Goal: Transaction & Acquisition: Book appointment/travel/reservation

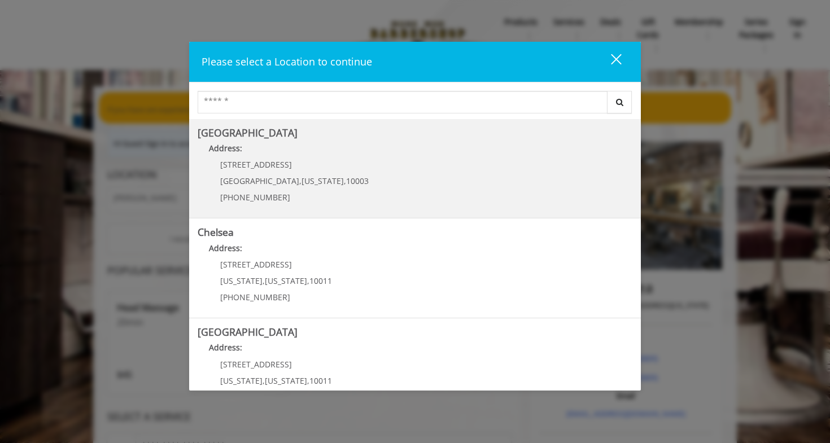
click at [300, 166] on p "[STREET_ADDRESS]" at bounding box center [294, 164] width 148 height 8
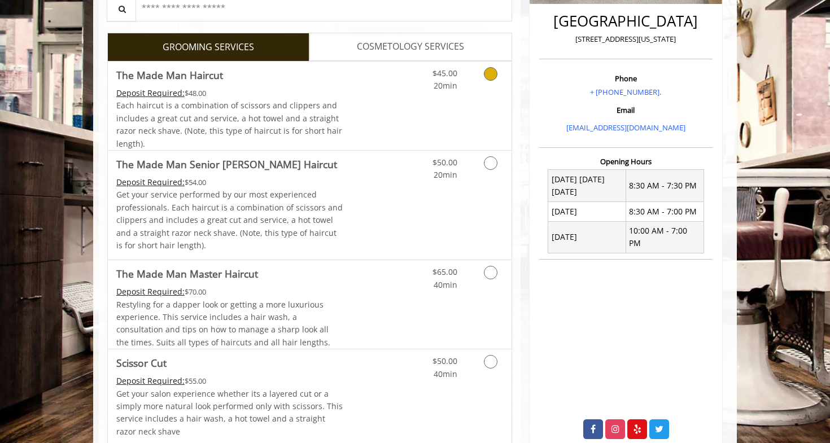
scroll to position [292, 0]
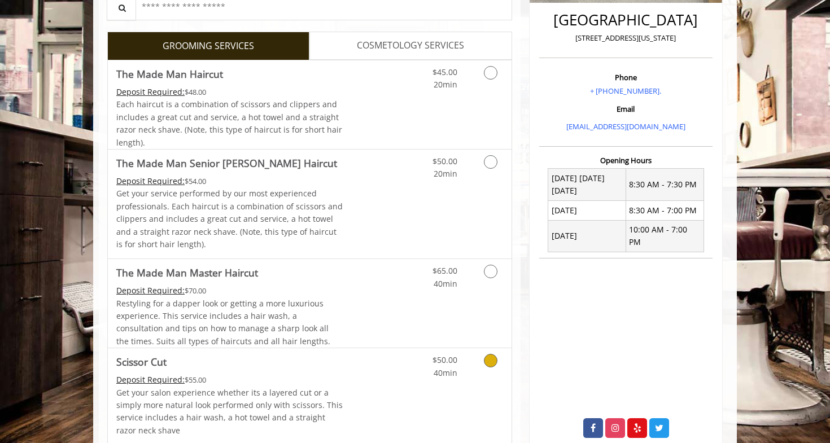
click at [493, 360] on icon "Grooming services" at bounding box center [491, 361] width 14 height 14
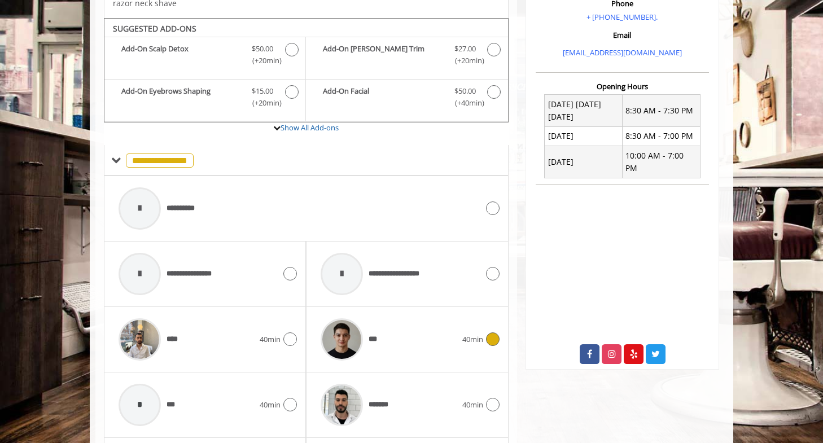
scroll to position [384, 0]
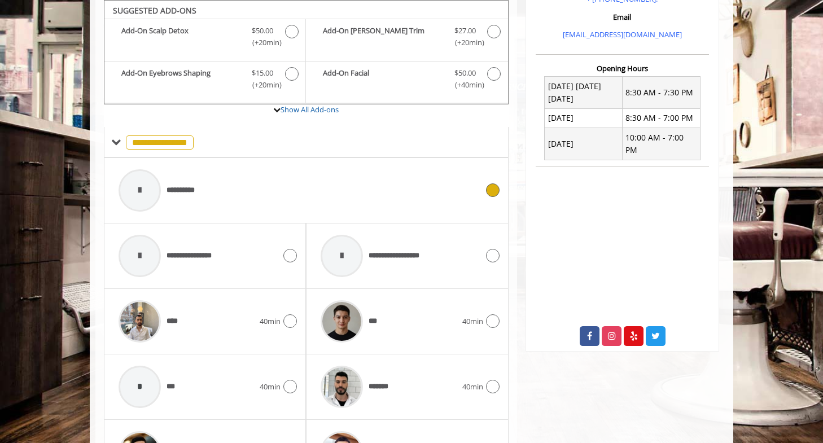
click at [492, 197] on div "**********" at bounding box center [306, 191] width 387 height 54
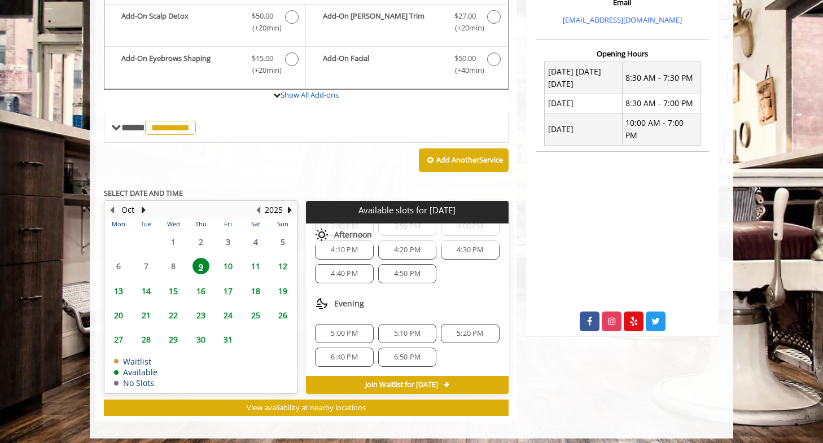
scroll to position [405, 0]
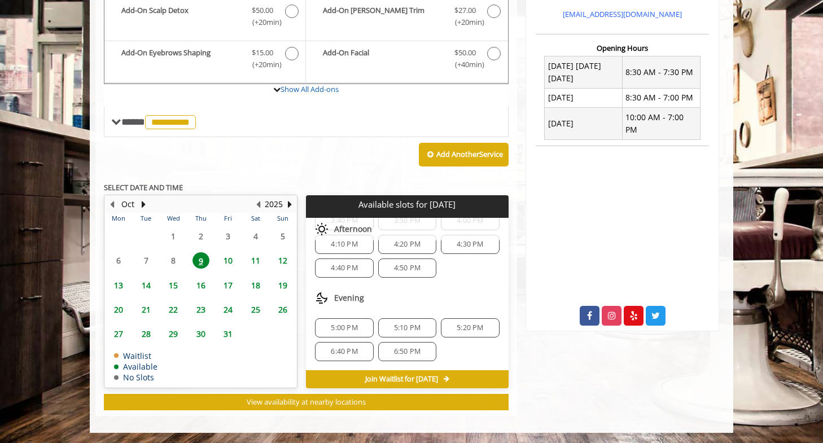
click at [410, 348] on span "6:50 PM" at bounding box center [407, 351] width 27 height 9
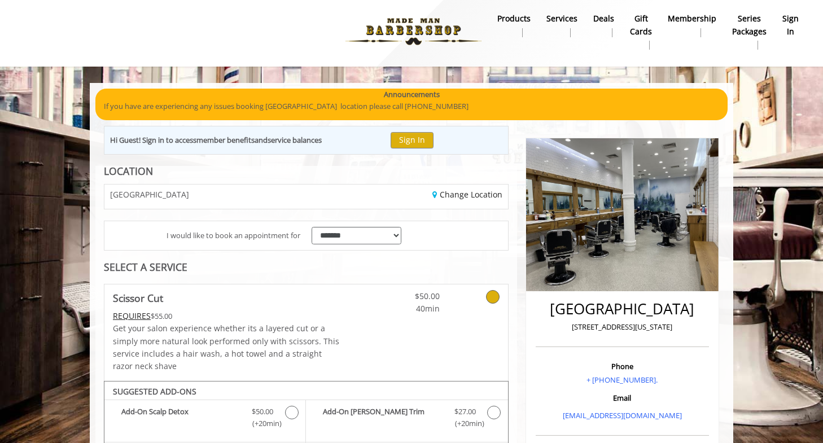
scroll to position [2, 0]
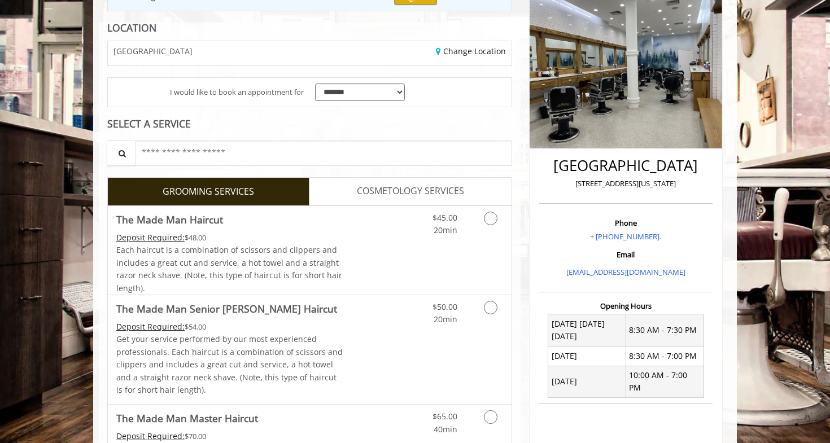
scroll to position [146, 0]
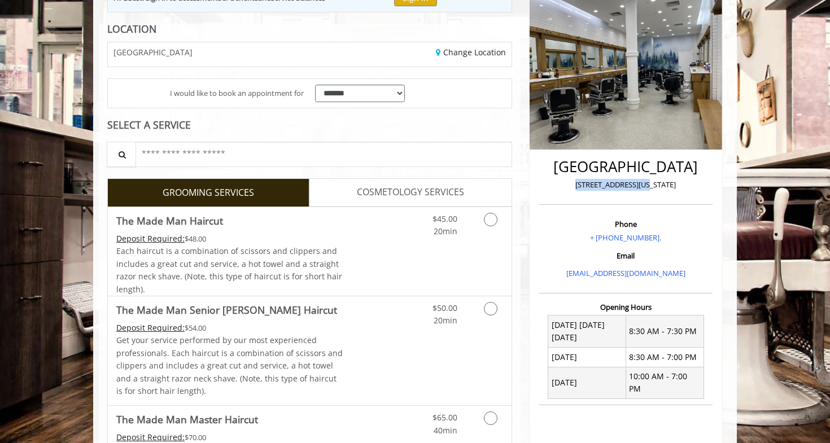
drag, startPoint x: 620, startPoint y: 182, endPoint x: 659, endPoint y: 182, distance: 39.5
click at [658, 181] on p "60 East 8th New York" at bounding box center [626, 185] width 168 height 12
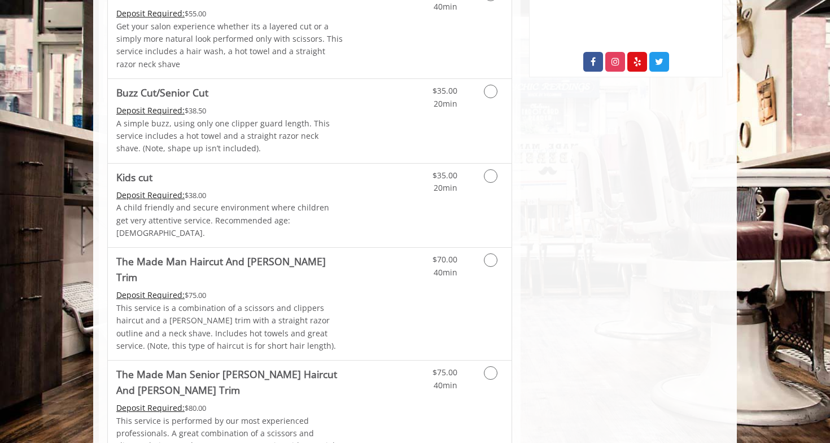
scroll to position [659, 0]
